Goal: Transaction & Acquisition: Purchase product/service

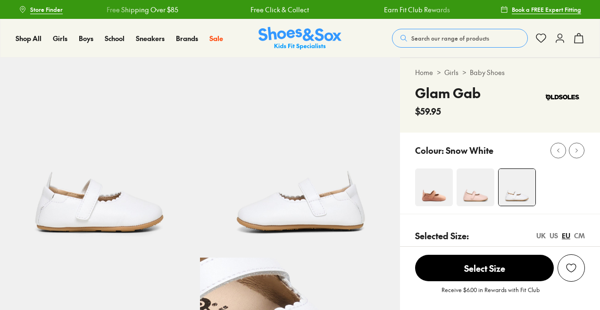
select select "*"
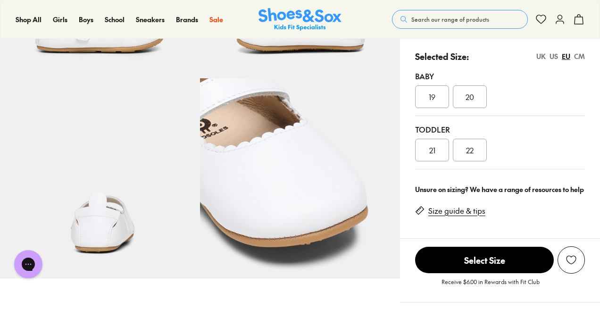
scroll to position [189, 0]
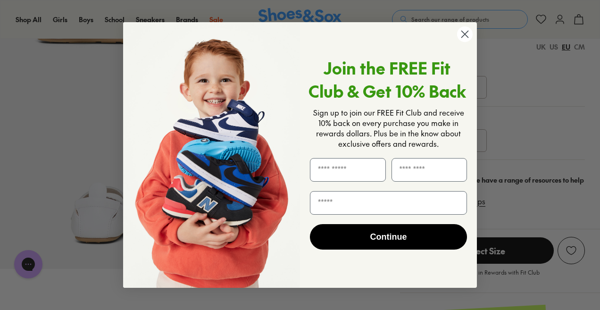
click at [465, 32] on circle "Close dialog" at bounding box center [465, 34] width 16 height 16
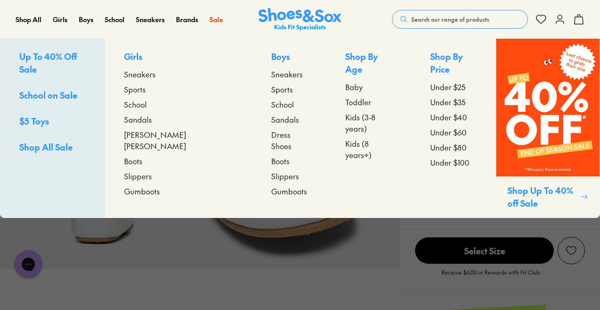
click at [154, 74] on span "Sneakers" at bounding box center [140, 73] width 32 height 11
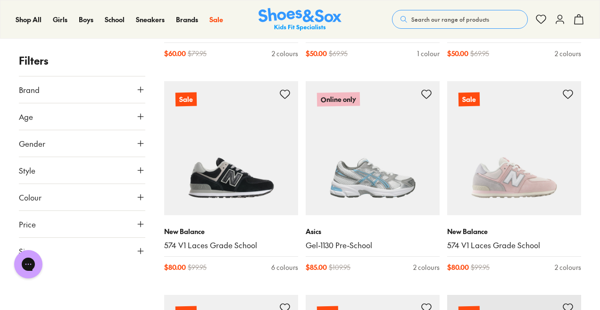
scroll to position [472, 0]
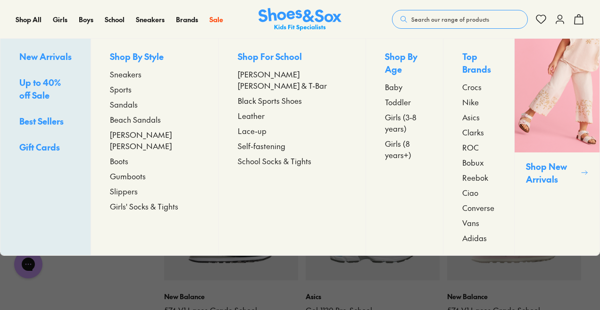
click at [138, 102] on span "Sandals" at bounding box center [124, 104] width 28 height 11
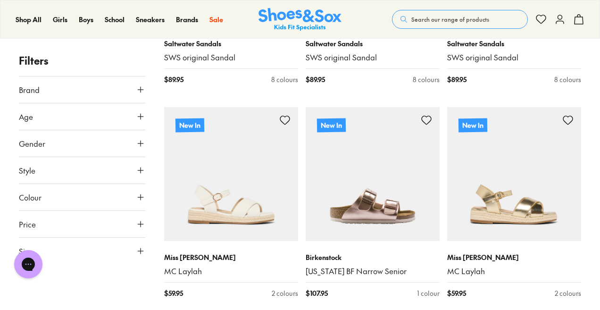
scroll to position [944, 0]
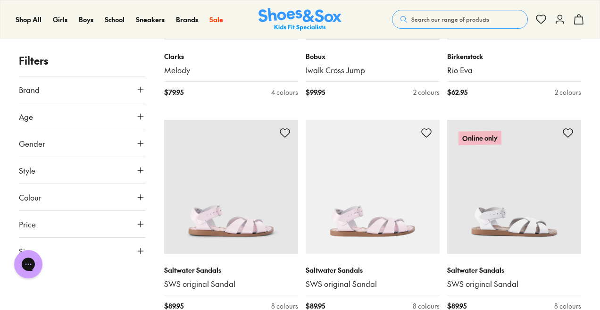
click at [137, 117] on icon at bounding box center [140, 116] width 9 height 9
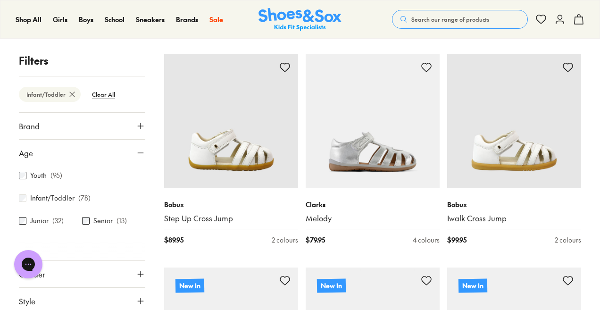
scroll to position [771, 0]
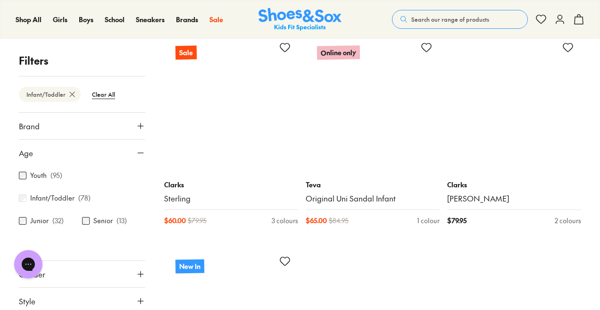
scroll to position [4451, 0]
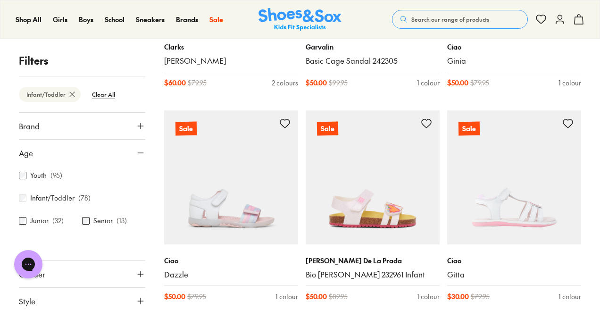
scroll to position [5347, 0]
